Goal: Task Accomplishment & Management: Complete application form

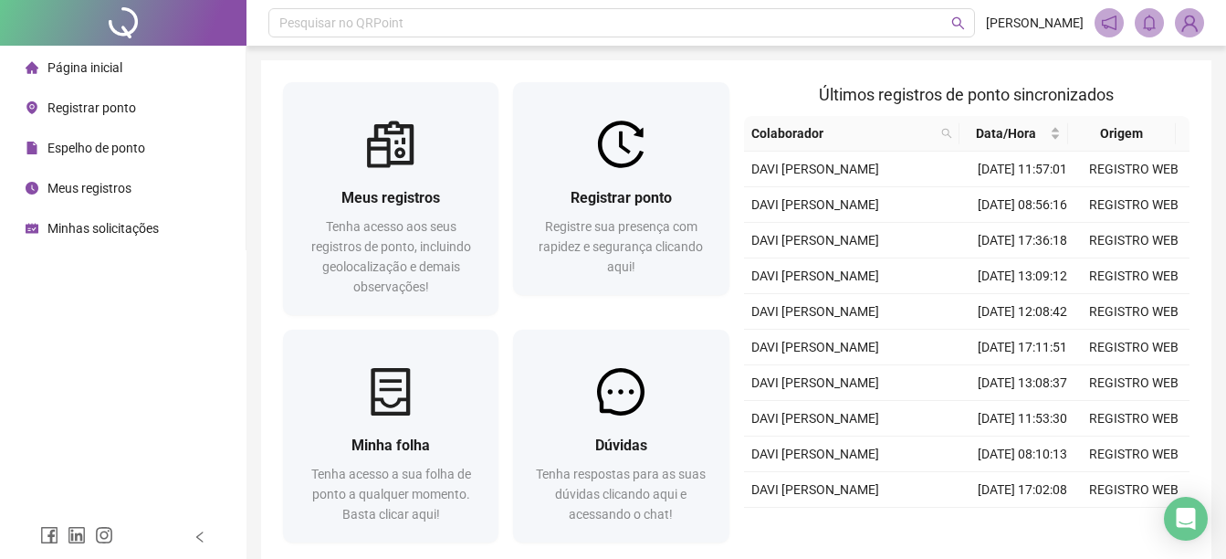
click at [106, 107] on span "Registrar ponto" at bounding box center [91, 107] width 89 height 15
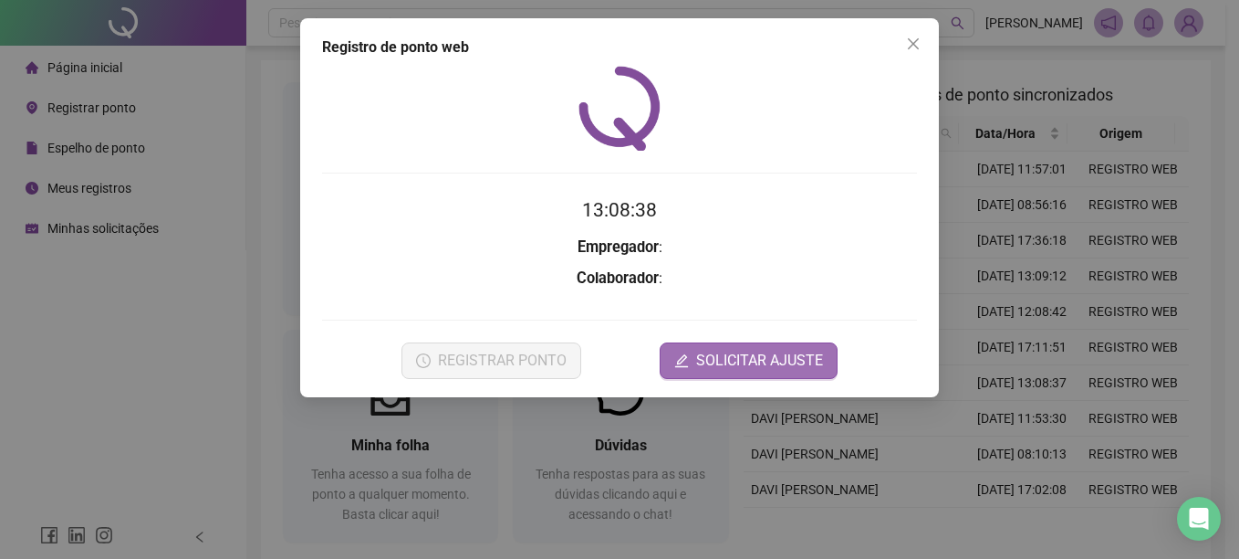
click at [733, 366] on span "SOLICITAR AJUSTE" at bounding box center [759, 361] width 127 height 22
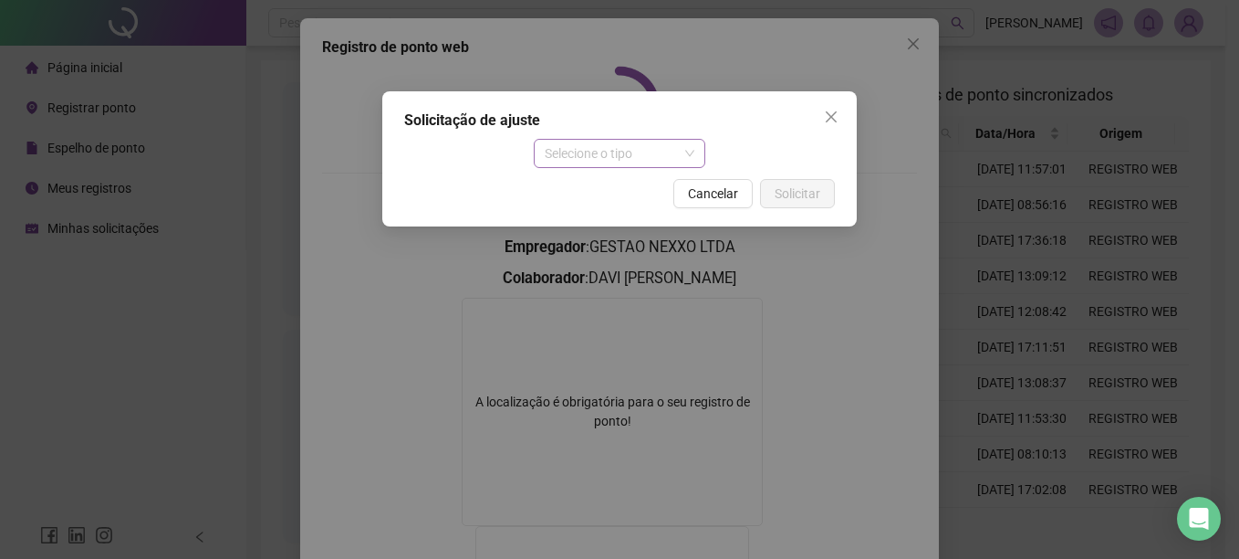
click at [580, 145] on span "Selecione o tipo" at bounding box center [620, 153] width 151 height 27
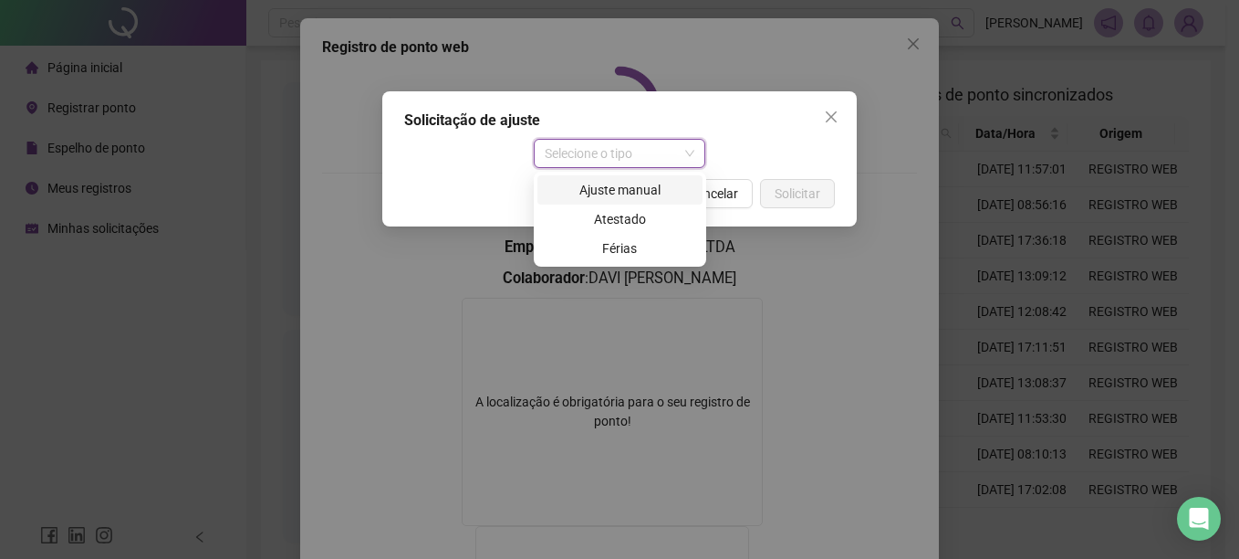
click at [614, 189] on div "Ajuste manual" at bounding box center [619, 190] width 143 height 20
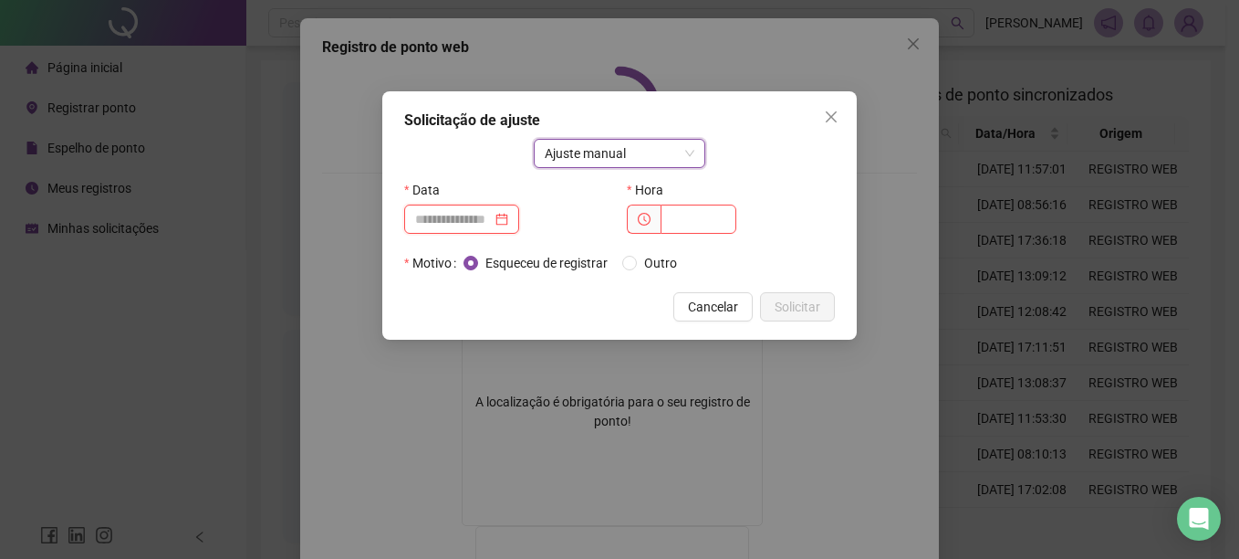
click at [487, 218] on input at bounding box center [453, 219] width 77 height 20
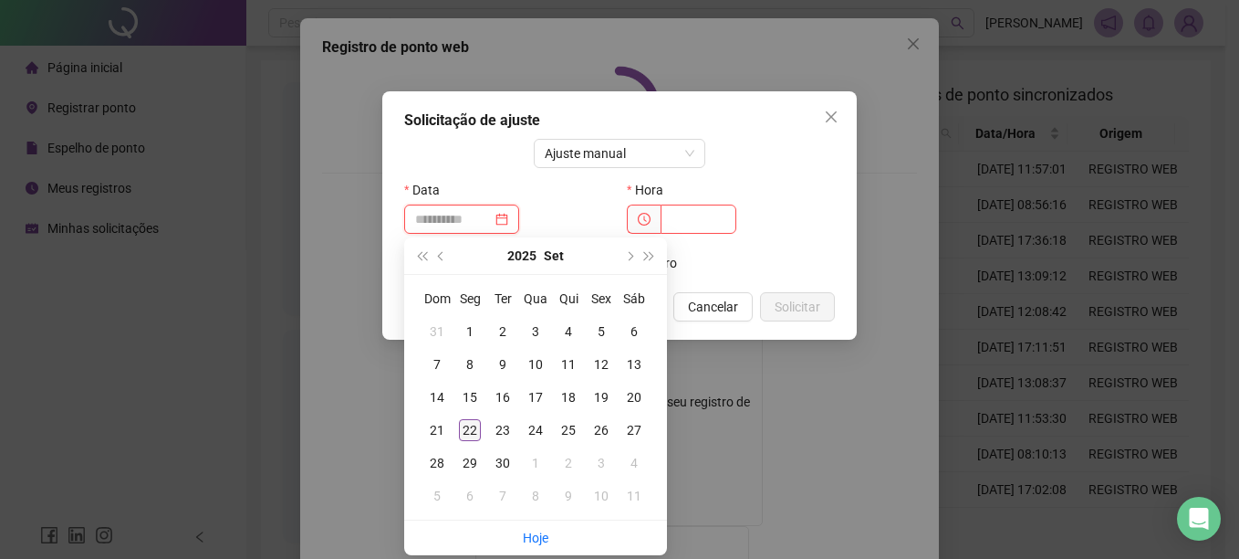
type input "**********"
click at [467, 431] on div "22" at bounding box center [470, 430] width 22 height 22
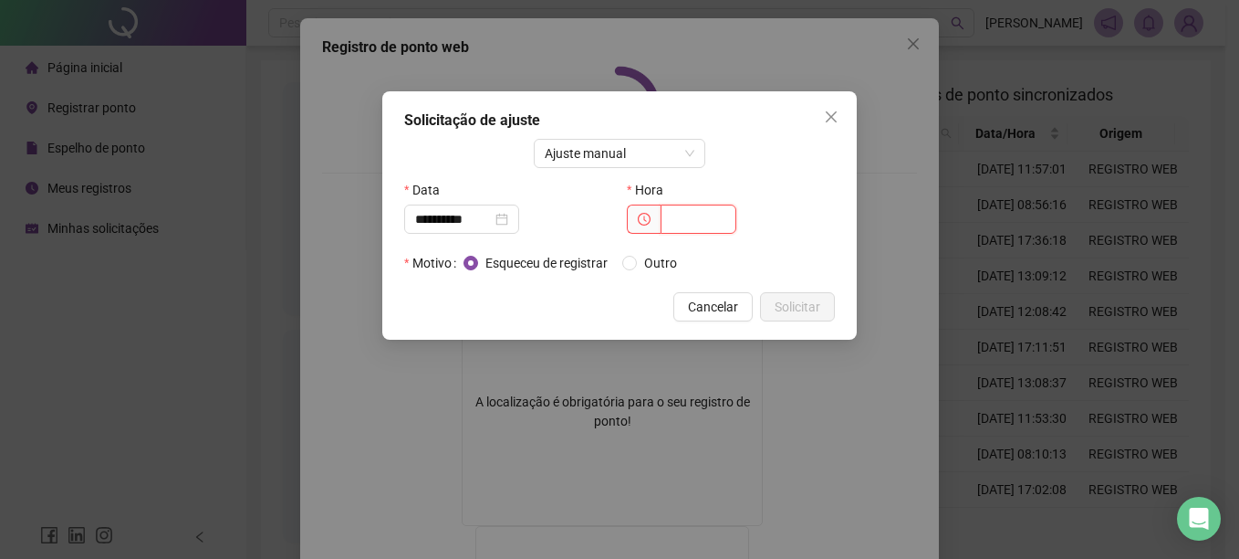
click at [695, 220] on input "text" at bounding box center [699, 218] width 76 height 29
type input "*****"
click at [797, 300] on span "Solicitar" at bounding box center [798, 307] width 46 height 20
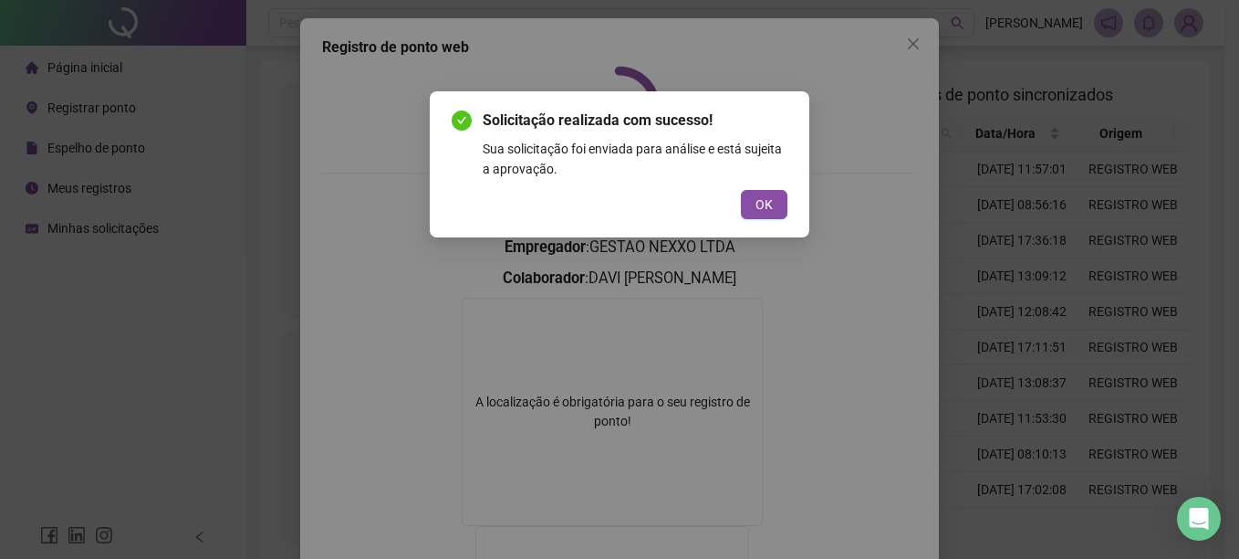
click at [767, 219] on div "Solicitação realizada com sucesso! Sua solicitação foi enviada para análise e e…" at bounding box center [620, 164] width 380 height 146
click at [767, 210] on span "OK" at bounding box center [764, 204] width 17 height 20
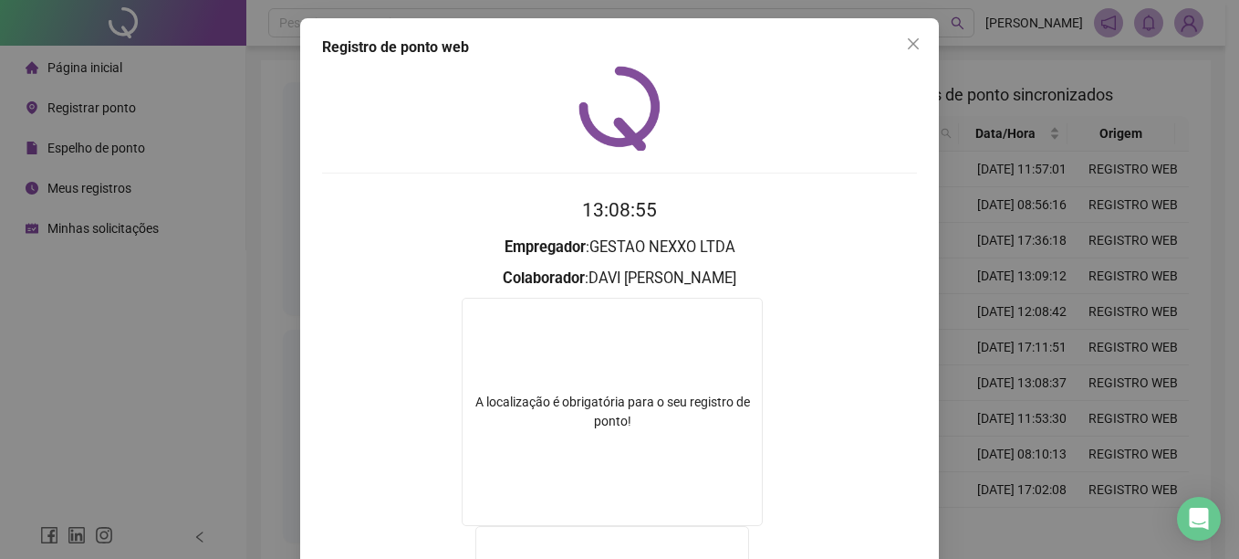
click at [1083, 322] on div "Registro de ponto web 13:08:55 Empregador : GESTAO NEXXO LTDA Colaborador : DAV…" at bounding box center [619, 279] width 1239 height 559
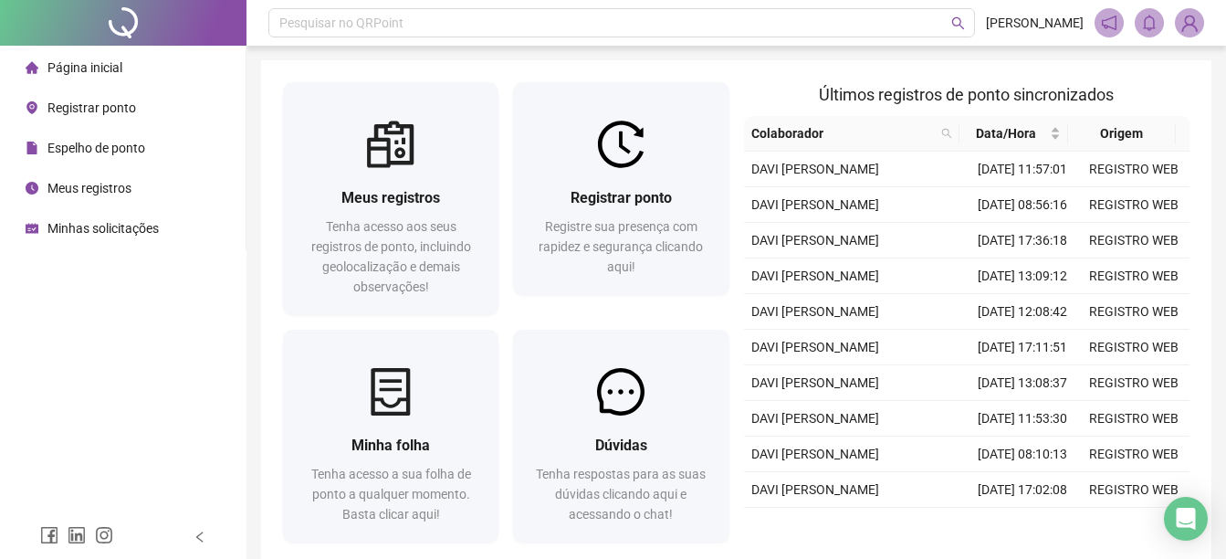
click at [90, 69] on span "Página inicial" at bounding box center [84, 67] width 75 height 15
click at [90, 145] on span "Espelho de ponto" at bounding box center [96, 148] width 98 height 15
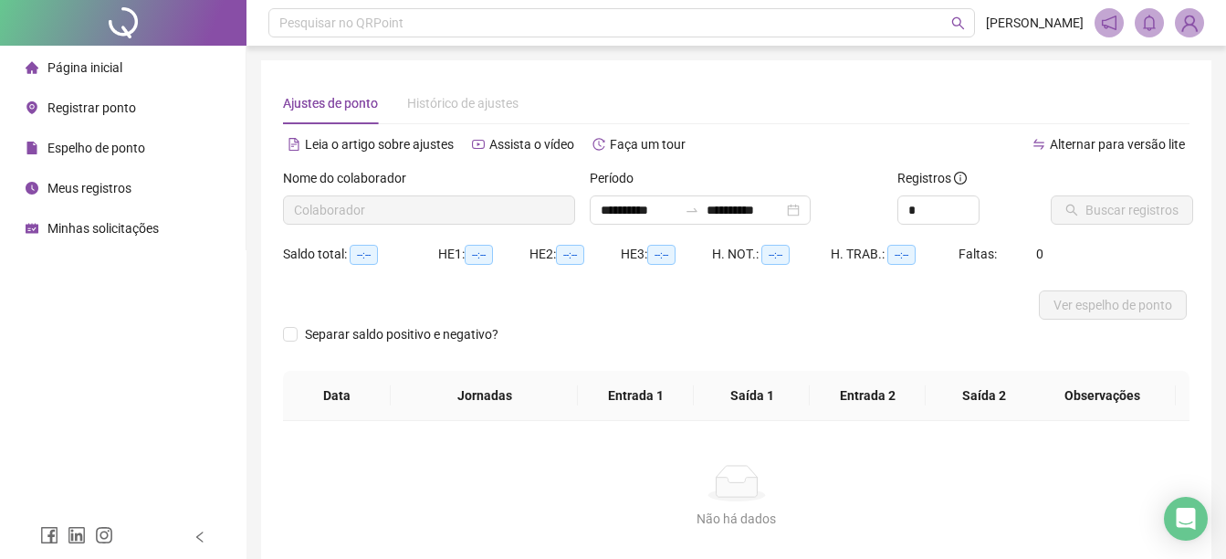
type input "**********"
click at [1147, 213] on span "Buscar registros" at bounding box center [1131, 210] width 93 height 20
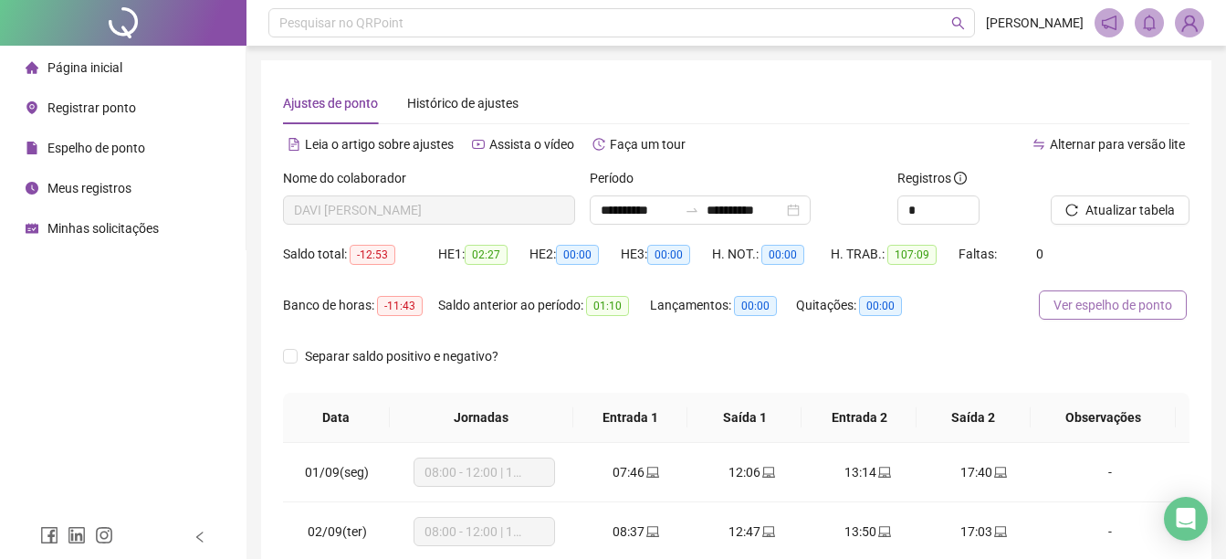
click at [1071, 308] on span "Ver espelho de ponto" at bounding box center [1112, 305] width 119 height 20
click at [115, 109] on span "Registrar ponto" at bounding box center [91, 107] width 89 height 15
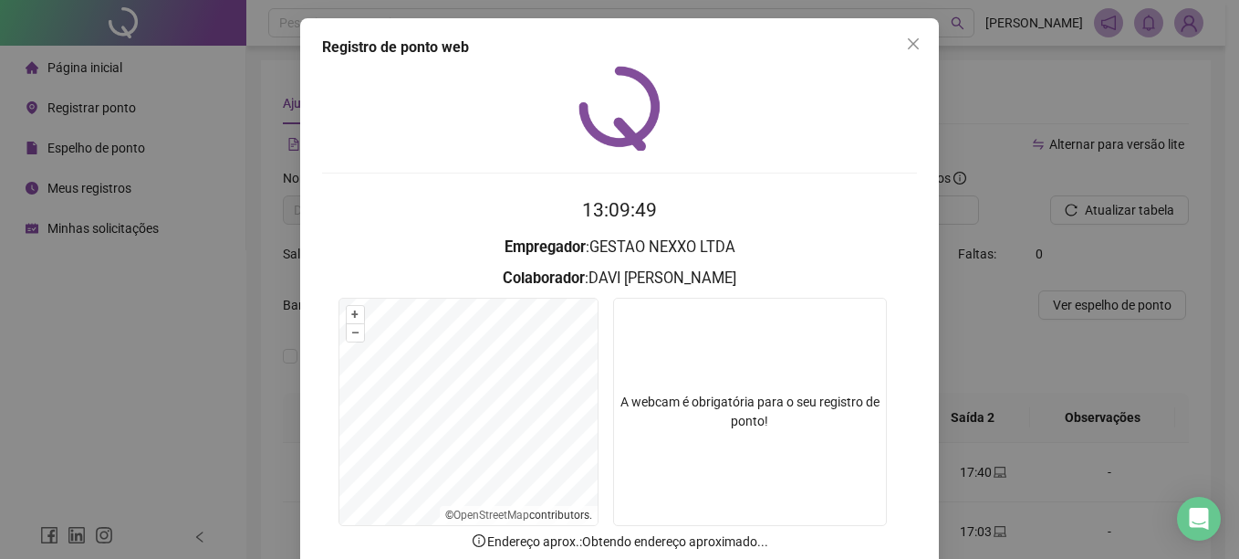
click at [763, 380] on video at bounding box center [750, 412] width 274 height 228
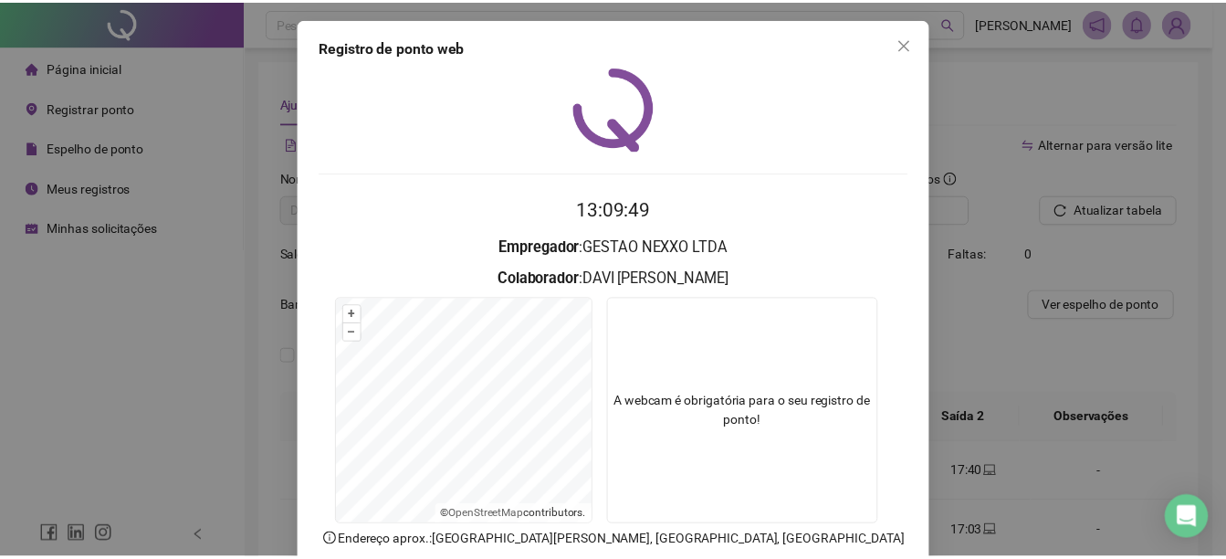
scroll to position [114, 0]
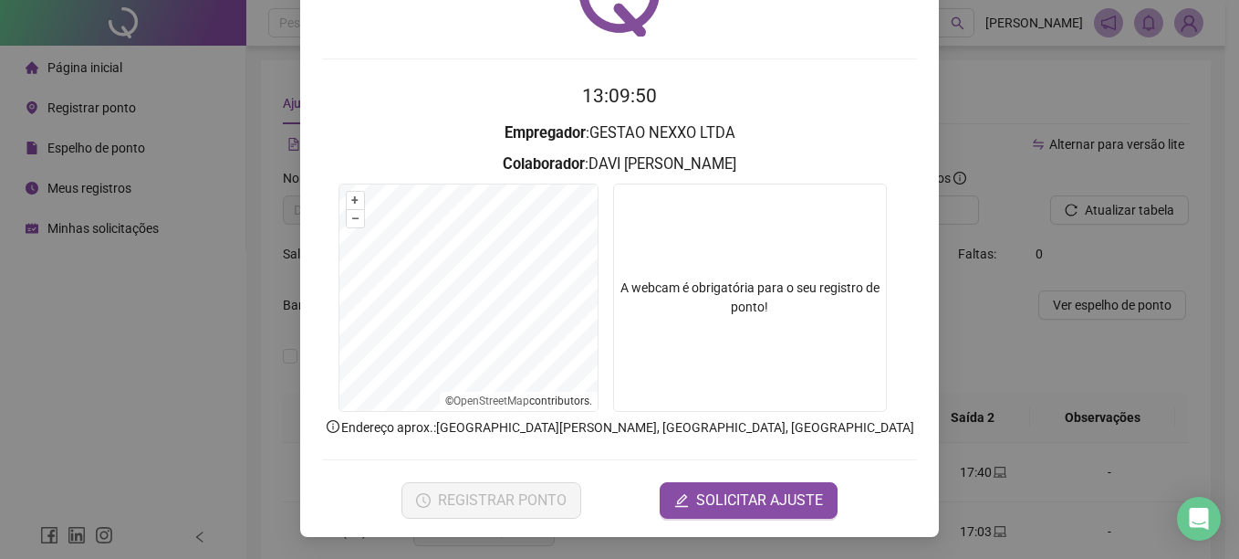
click at [726, 482] on button "SOLICITAR AJUSTE" at bounding box center [749, 500] width 178 height 37
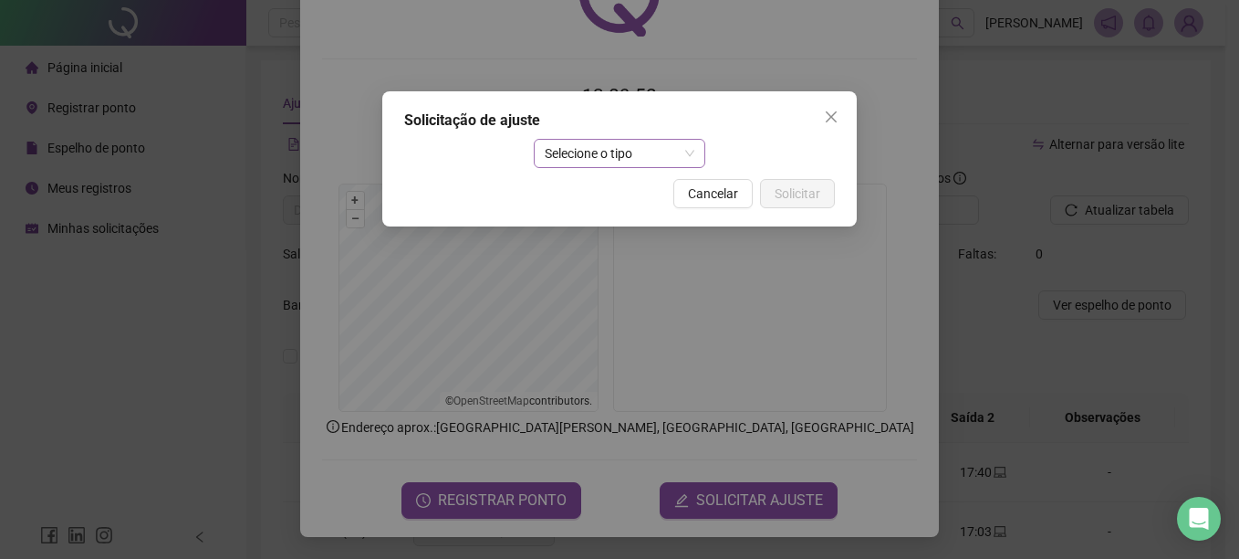
click at [582, 160] on span "Selecione o tipo" at bounding box center [620, 153] width 151 height 27
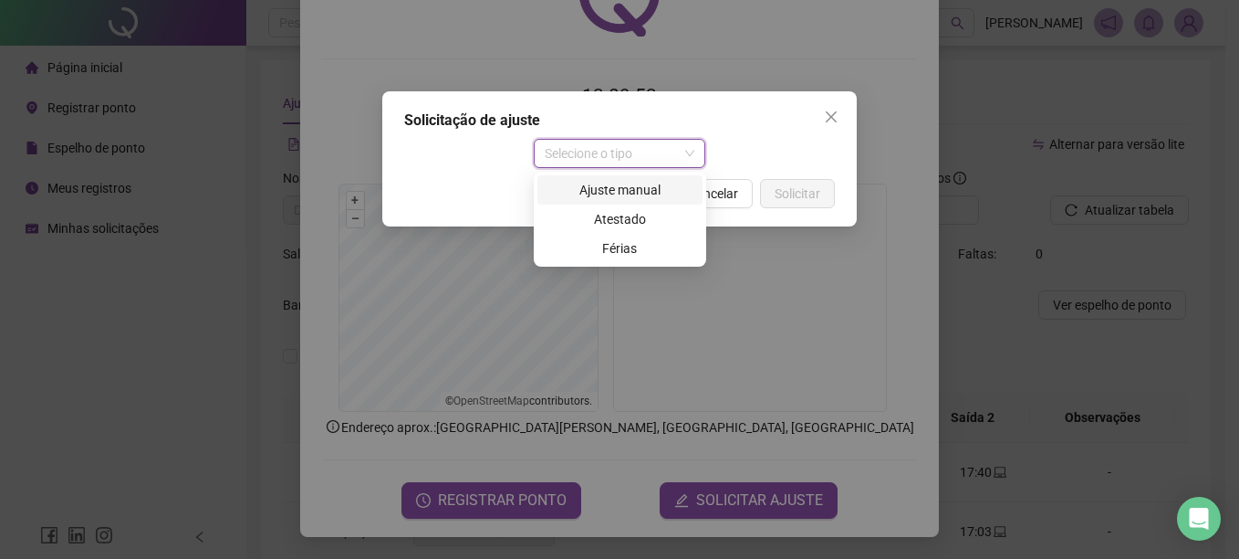
click at [599, 189] on div "Ajuste manual" at bounding box center [619, 190] width 143 height 20
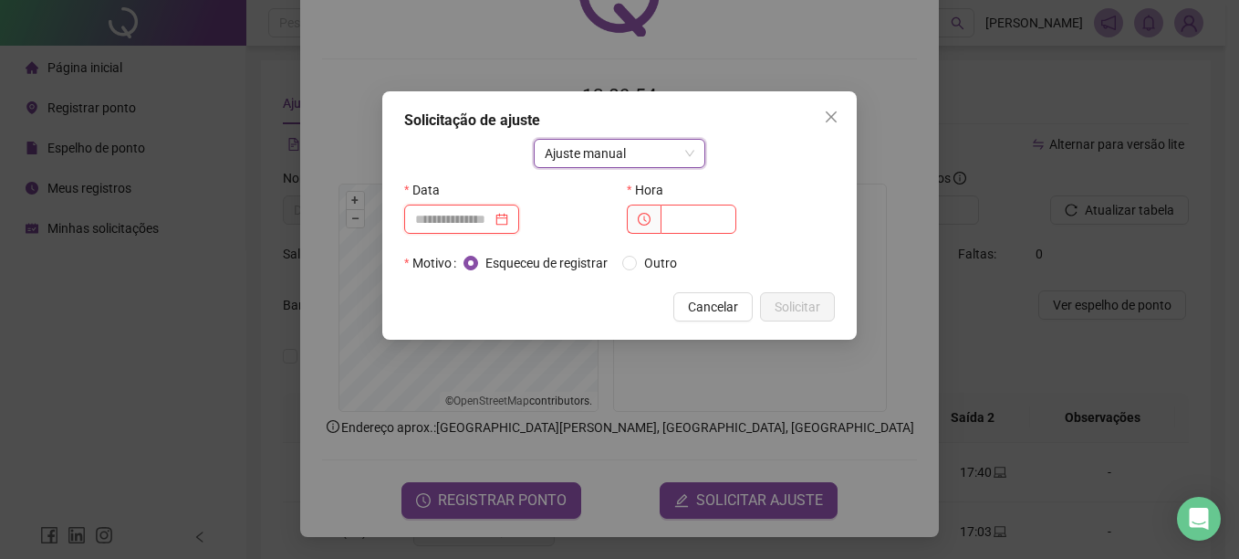
click at [437, 213] on input at bounding box center [453, 219] width 77 height 20
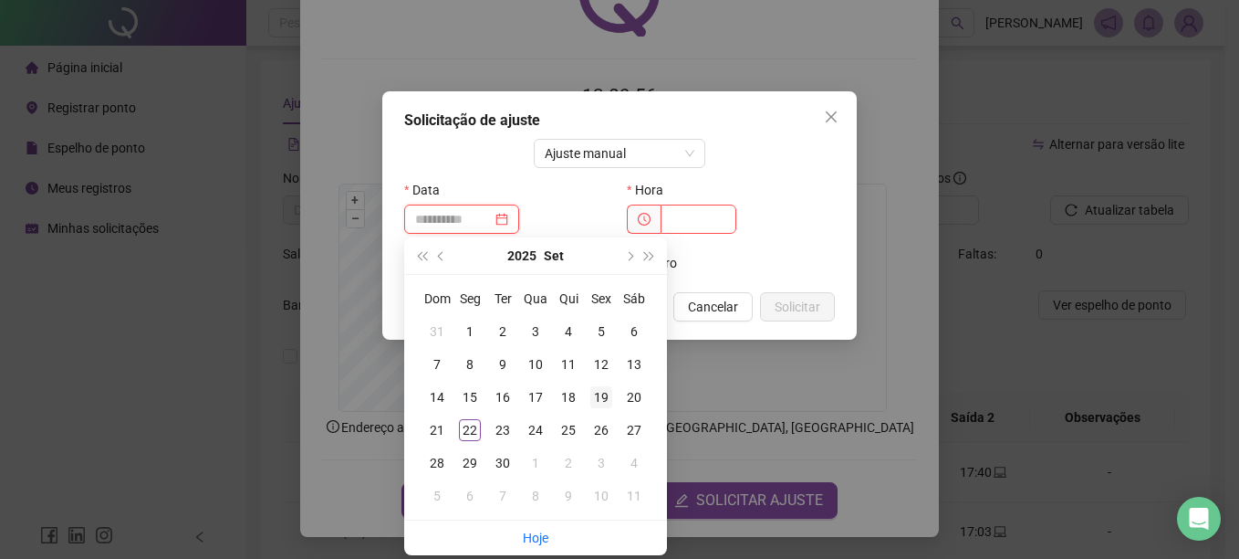
type input "**********"
click at [600, 402] on div "19" at bounding box center [601, 397] width 22 height 22
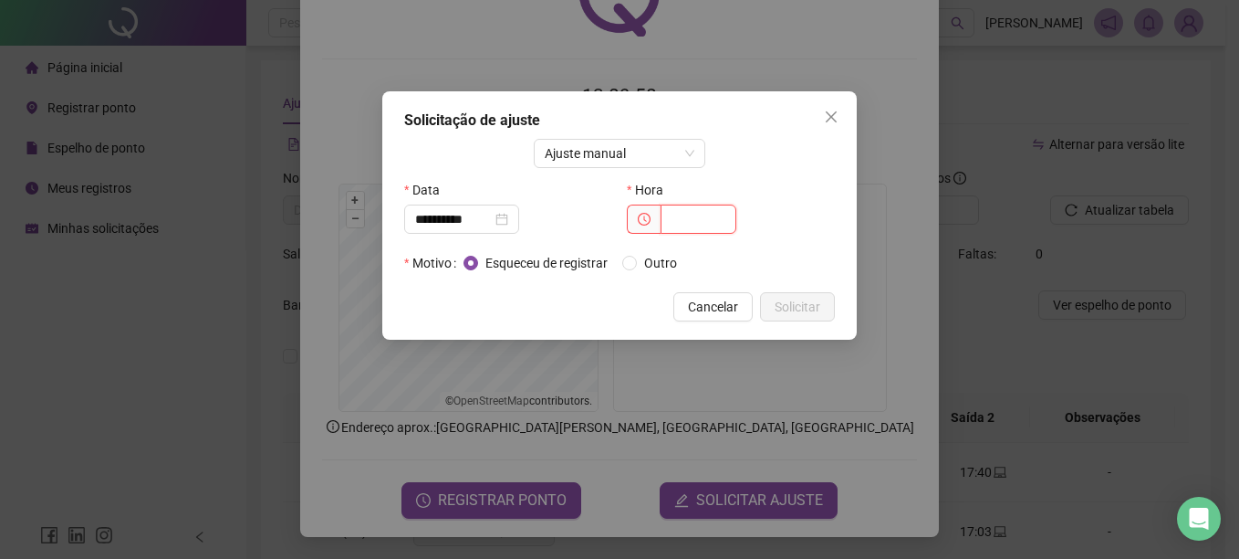
click at [714, 221] on input "text" at bounding box center [699, 218] width 76 height 29
type input "*****"
click at [811, 300] on span "Solicitar" at bounding box center [798, 307] width 46 height 20
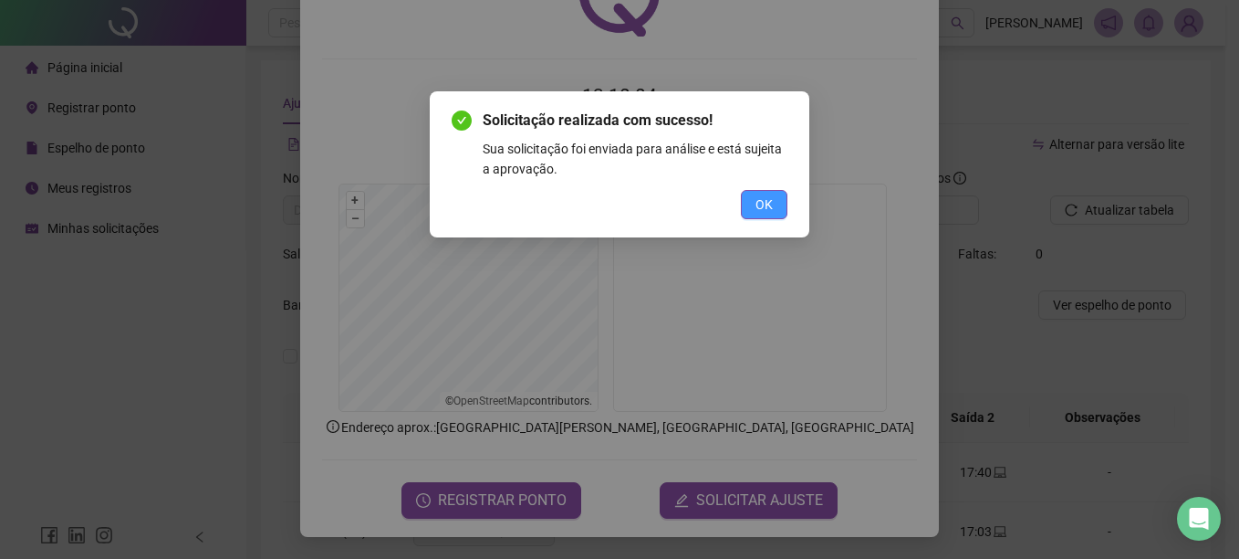
click at [768, 214] on button "OK" at bounding box center [764, 204] width 47 height 29
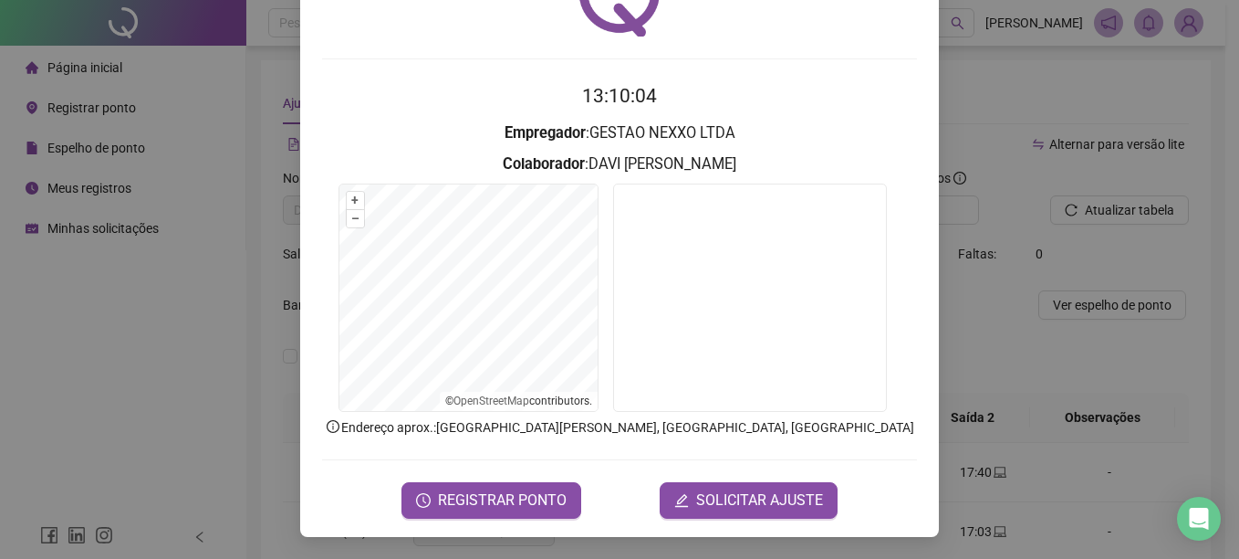
click at [1025, 330] on div "Registro de ponto web 13:10:04 Empregador : GESTAO NEXXO LTDA Colaborador : [PE…" at bounding box center [619, 279] width 1239 height 559
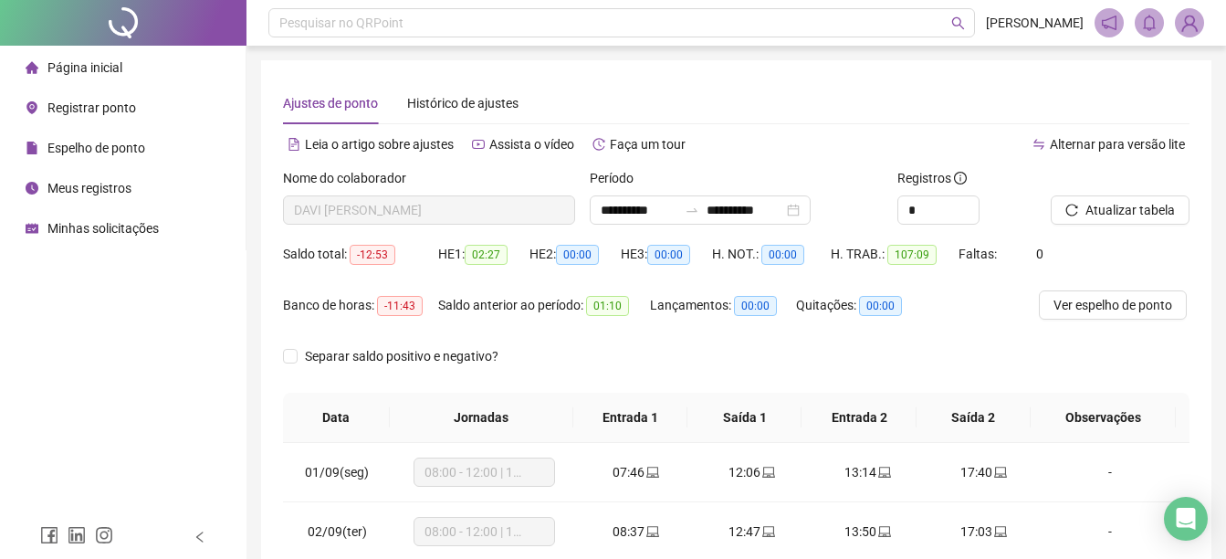
click at [78, 217] on div "Minhas solicitações" at bounding box center [92, 228] width 133 height 37
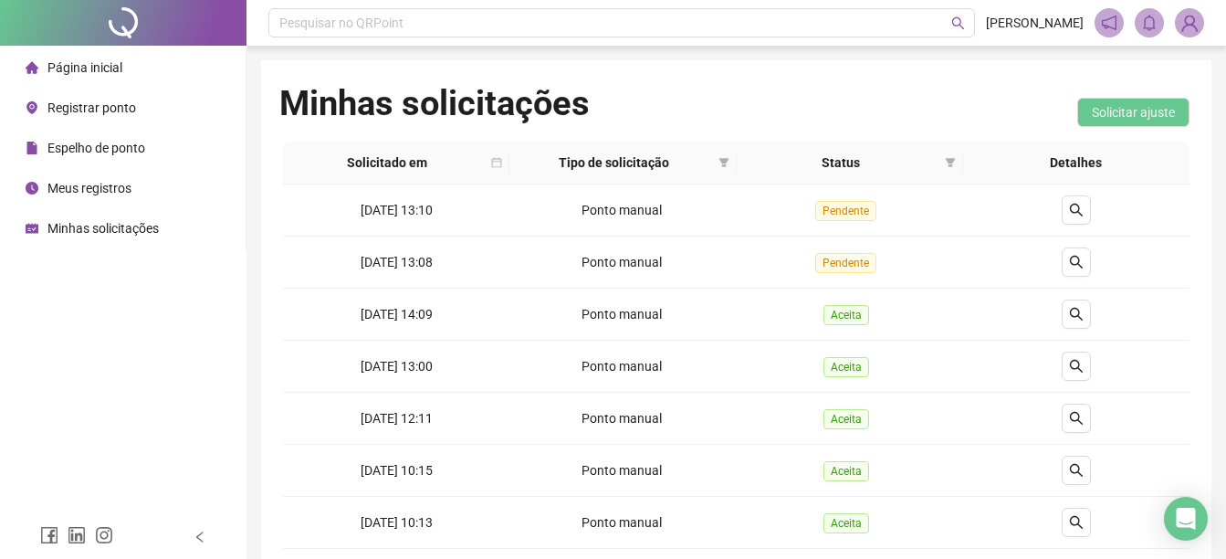
click at [89, 71] on span "Página inicial" at bounding box center [84, 67] width 75 height 15
